Goal: Find specific page/section

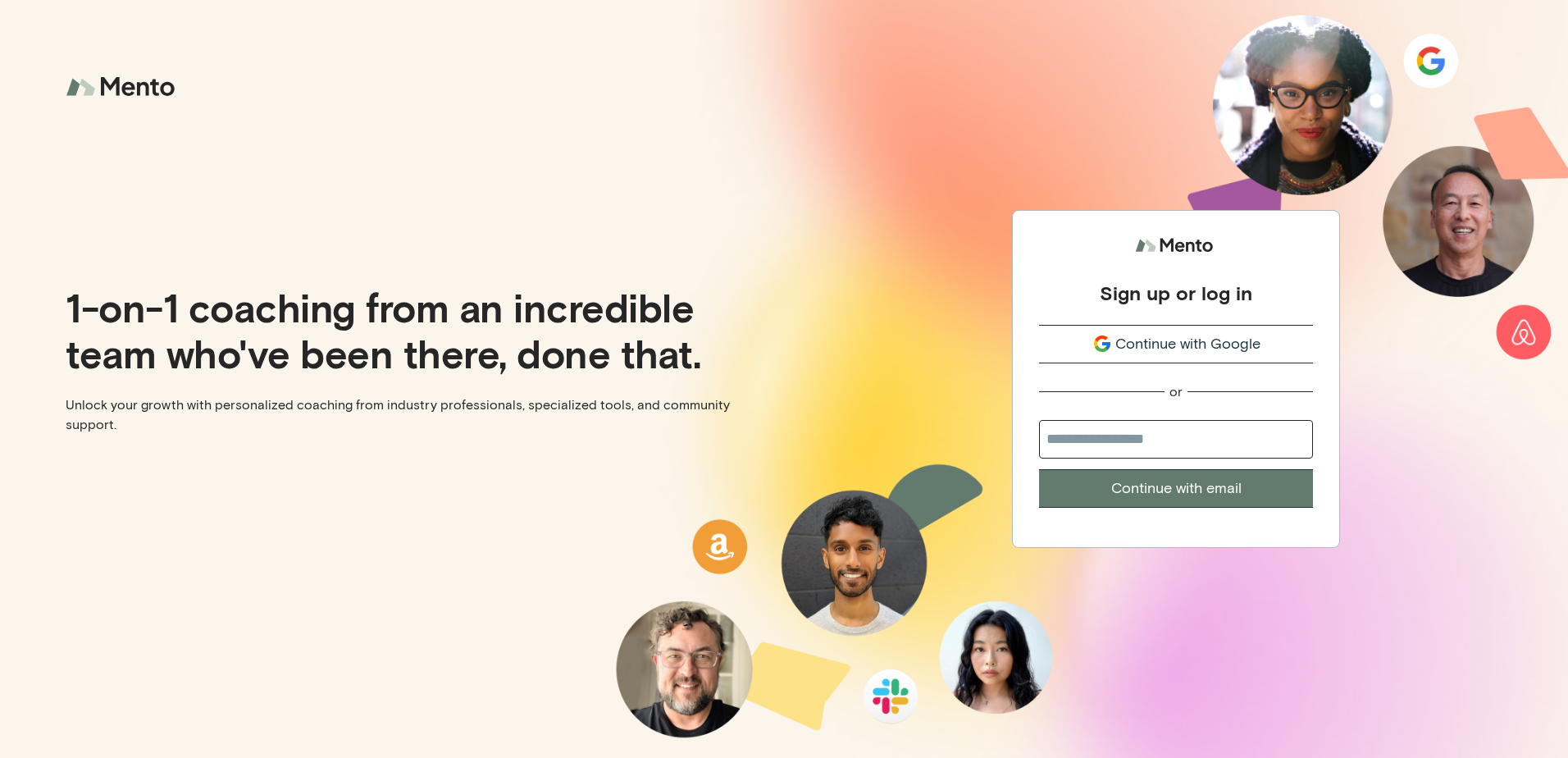
click at [1057, 433] on input "email" at bounding box center [1176, 439] width 274 height 38
type input "**********"
click at [1160, 489] on button "Continue with email" at bounding box center [1176, 488] width 274 height 38
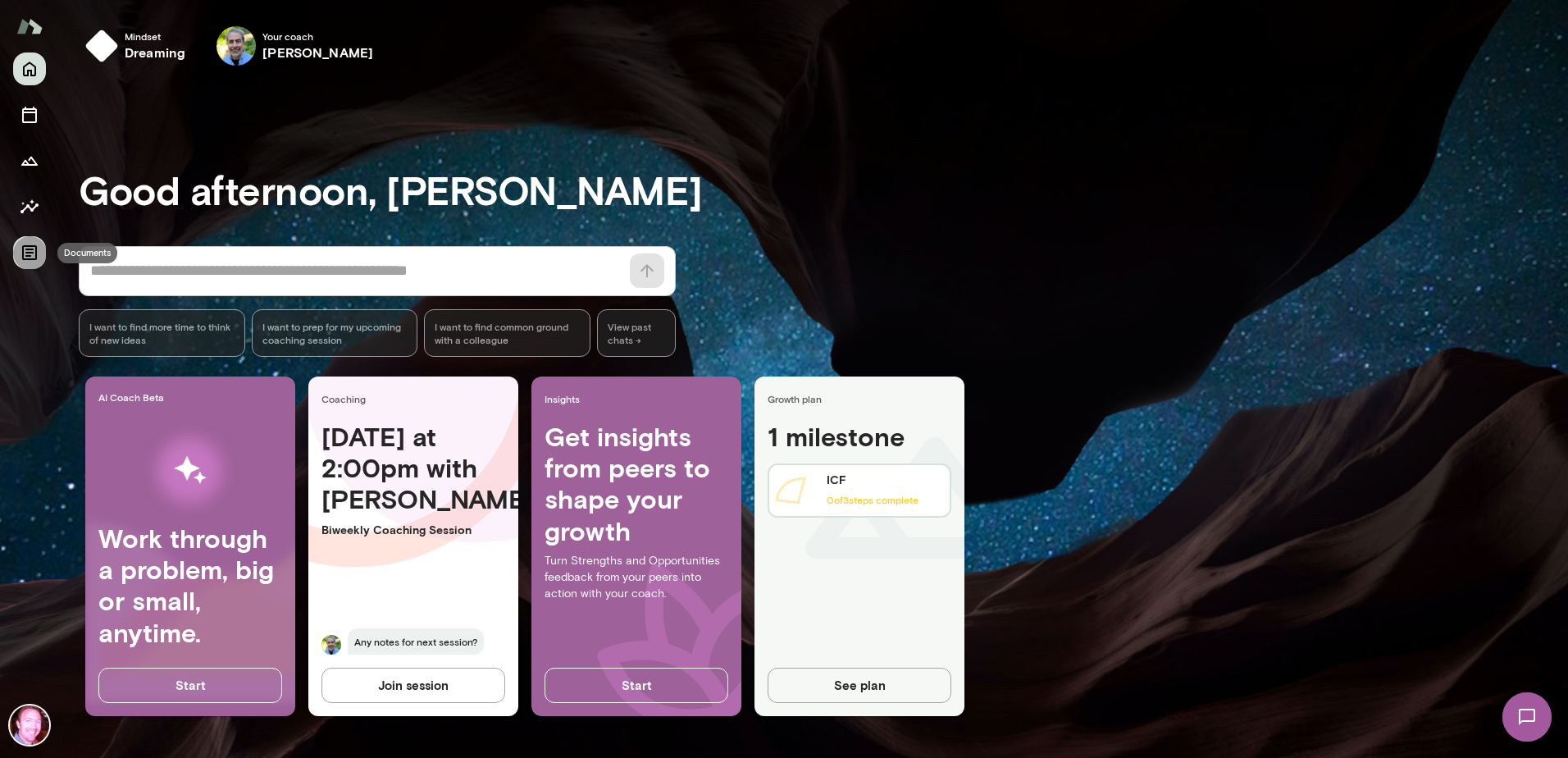
click at [30, 248] on icon "Documents" at bounding box center [29, 252] width 15 height 15
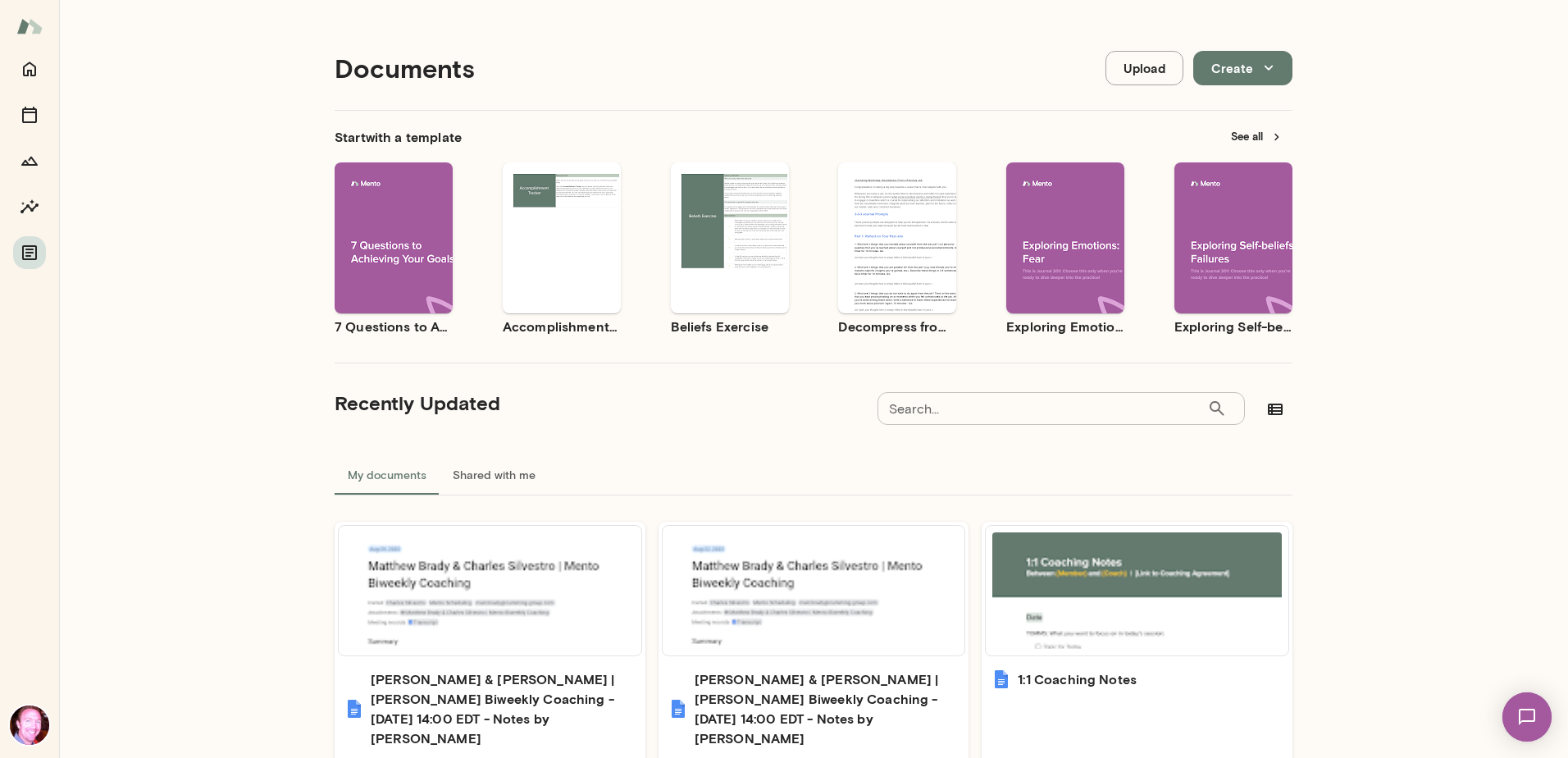
scroll to position [151, 0]
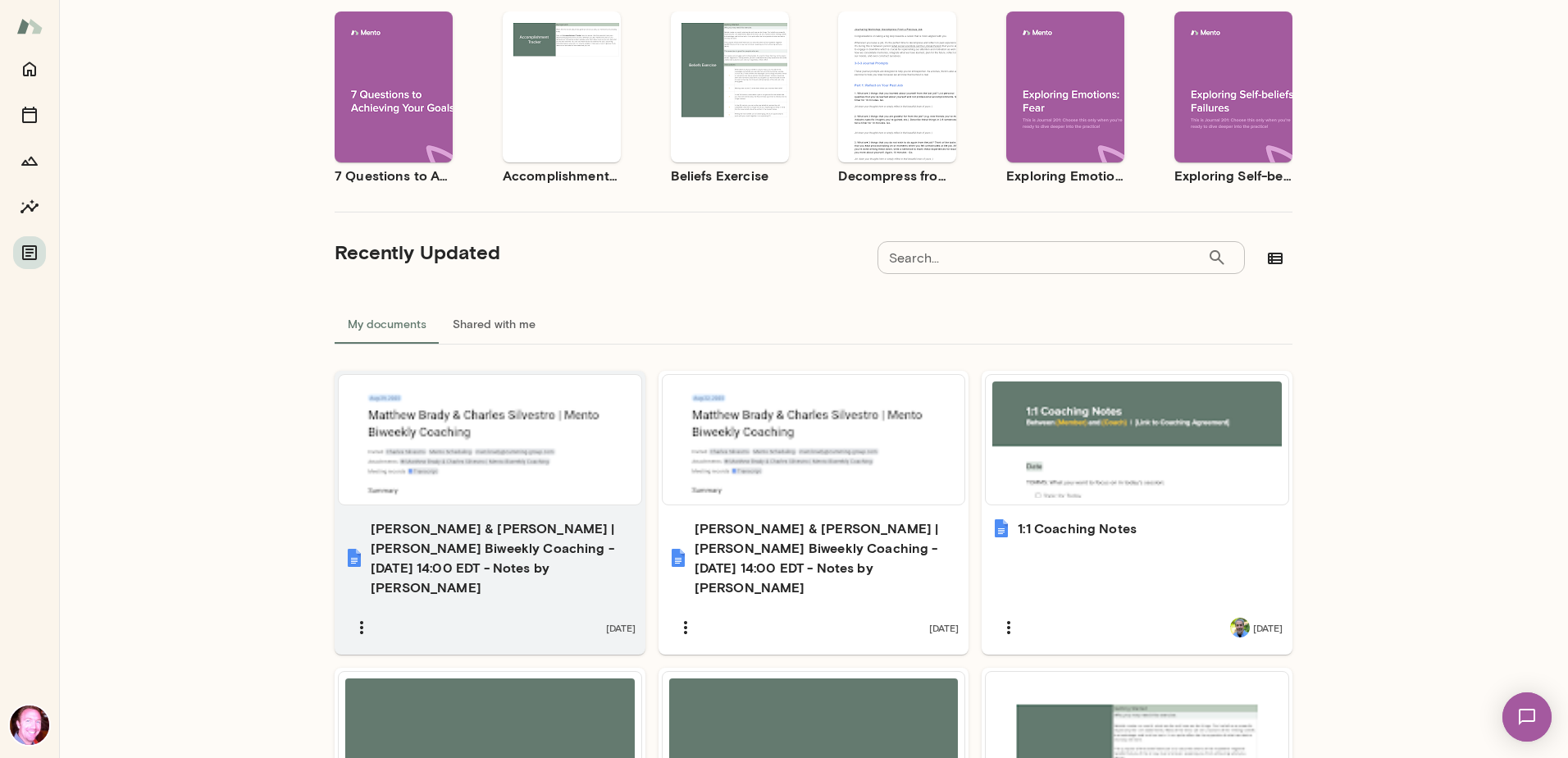
click at [531, 543] on h6 "Matthew Brady & Charles Silvestro | Mento Biweekly Coaching - 2025/08/29 14:00 …" at bounding box center [502, 557] width 265 height 79
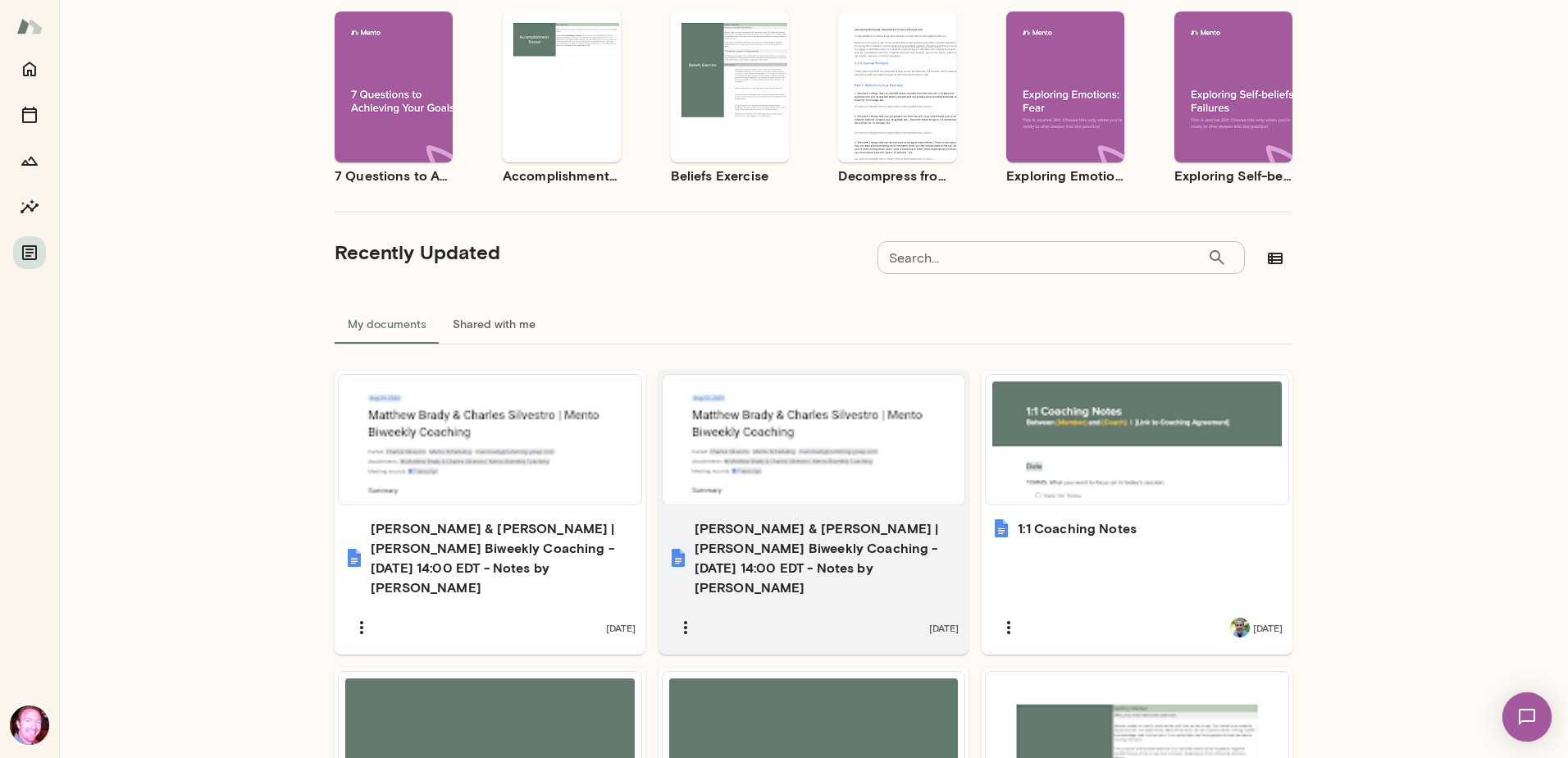
scroll to position [267, 0]
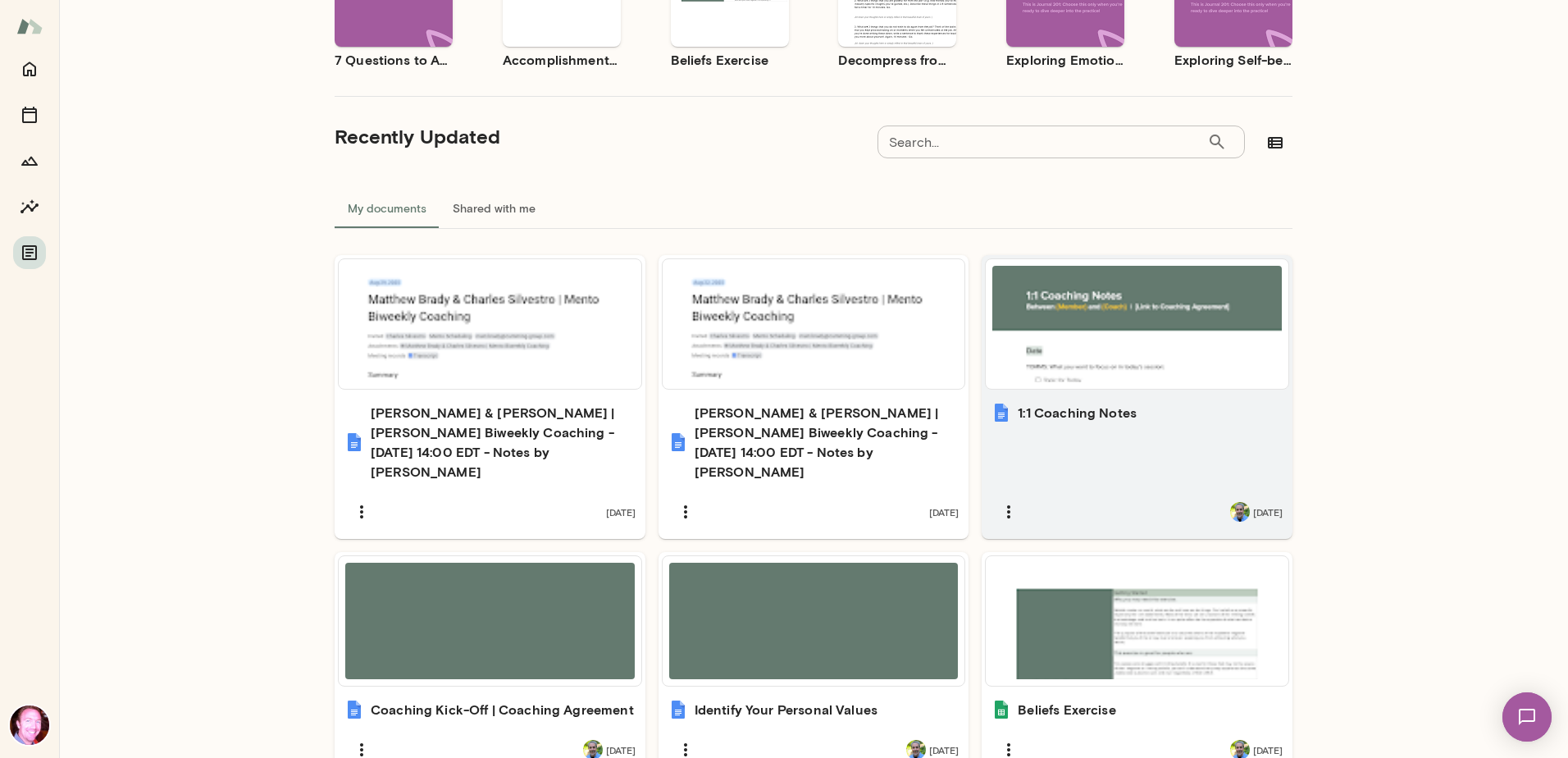
click at [1096, 433] on div "1:1 Coaching Notes 2 months ago" at bounding box center [1137, 466] width 311 height 146
